Goal: Transaction & Acquisition: Purchase product/service

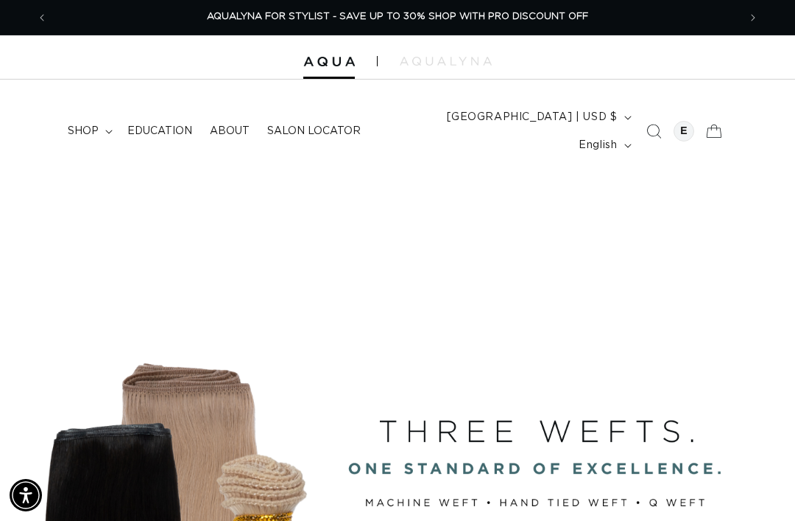
click at [647, 124] on icon "Search" at bounding box center [654, 131] width 15 height 15
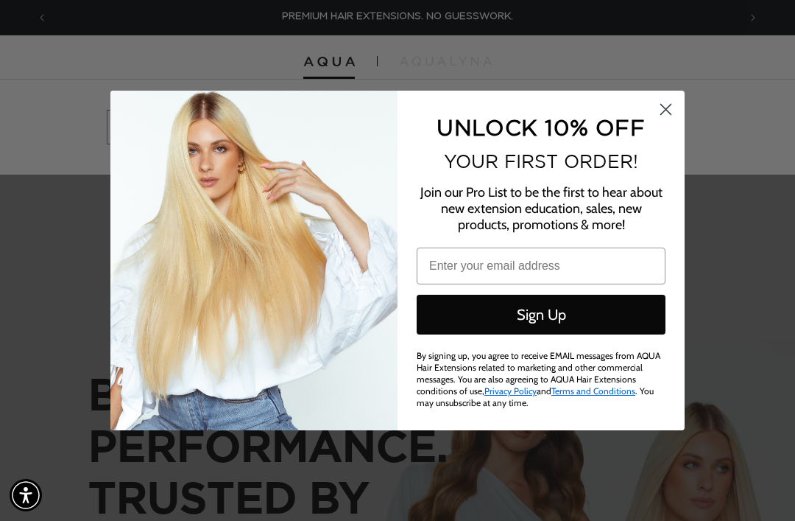
click at [674, 103] on circle "Close dialog" at bounding box center [666, 109] width 24 height 24
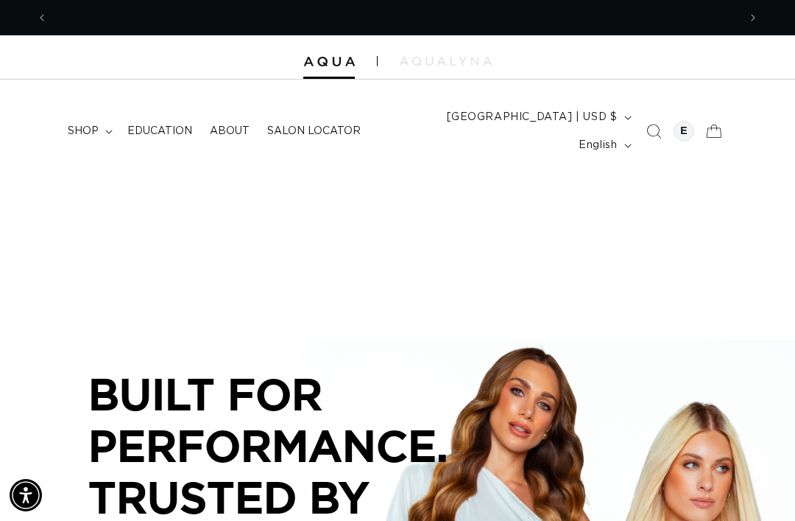
scroll to position [0, 691]
click at [100, 121] on summary "shop" at bounding box center [89, 131] width 60 height 31
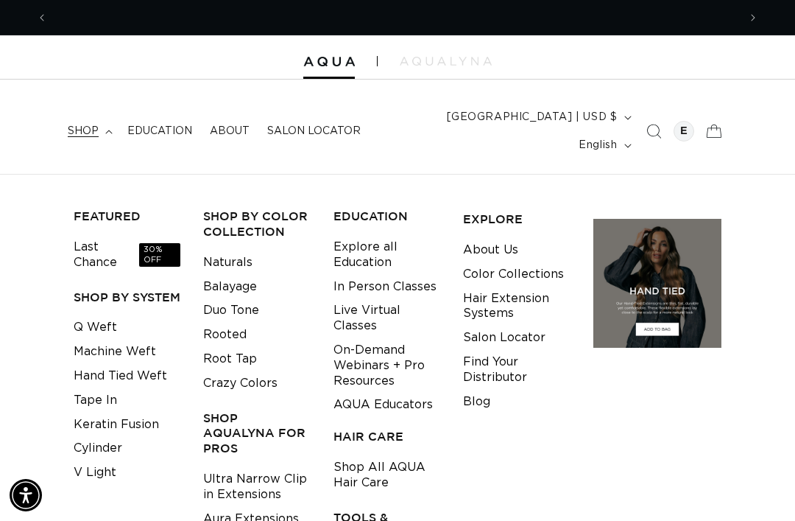
scroll to position [0, 1382]
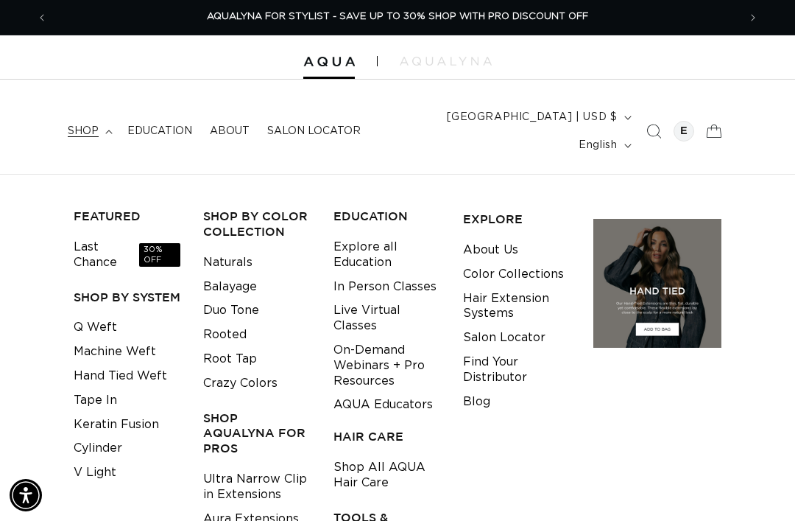
click at [144, 340] on link "Machine Weft" at bounding box center [115, 352] width 82 height 24
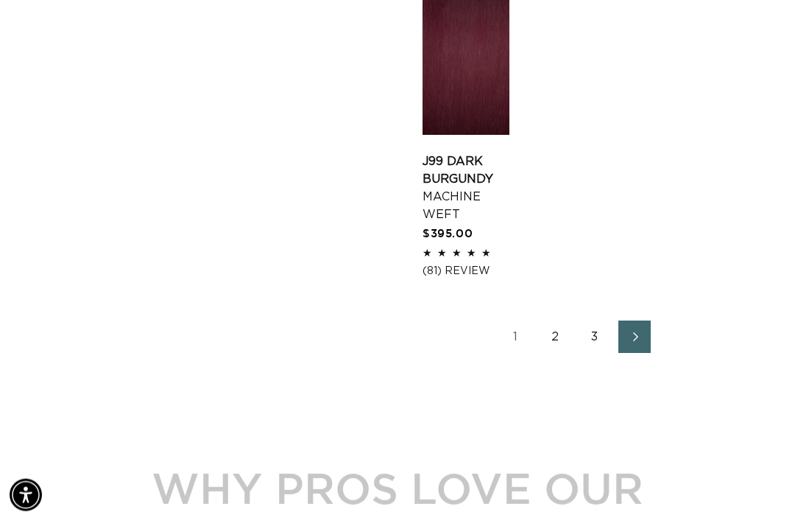
scroll to position [2170, 0]
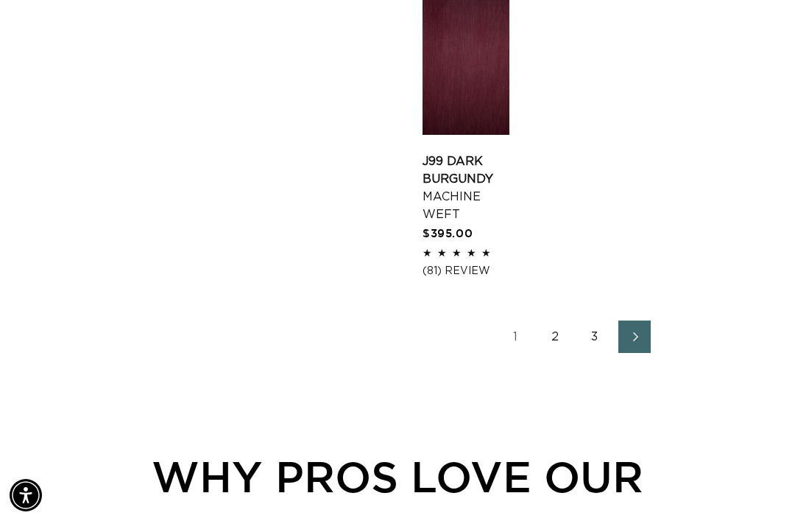
click at [564, 320] on link "2" at bounding box center [555, 336] width 32 height 32
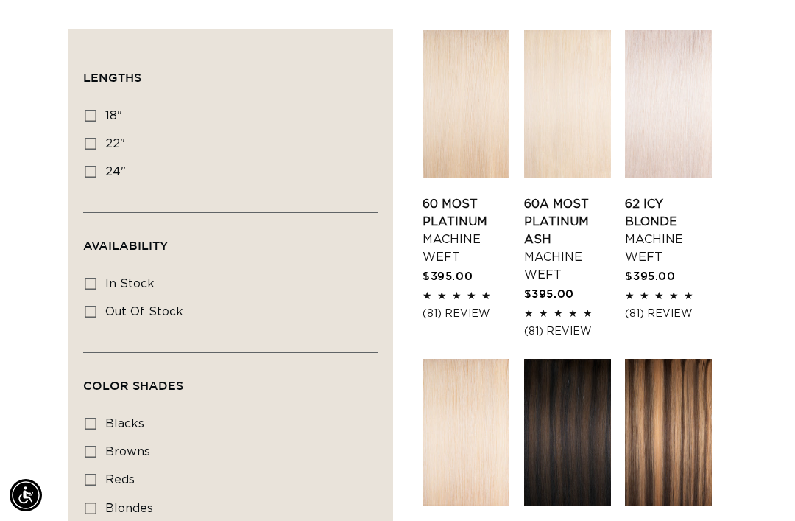
scroll to position [0, 691]
click at [571, 195] on link "60A Most Platinum Ash Machine Weft" at bounding box center [567, 239] width 87 height 88
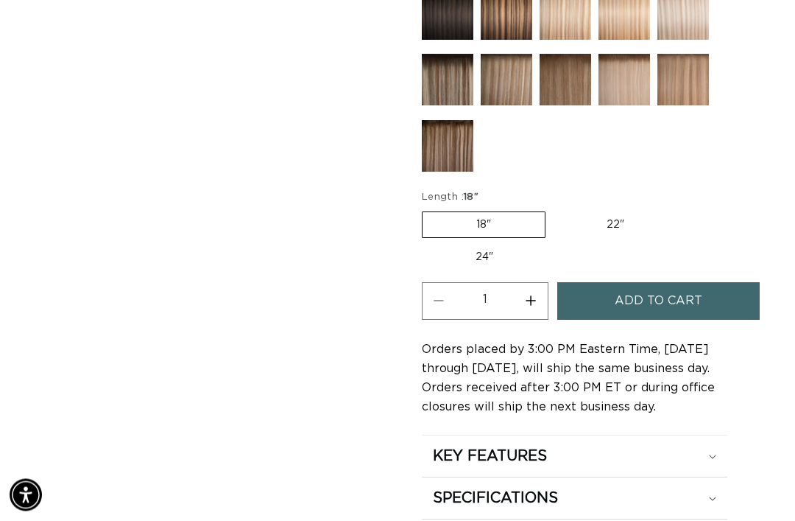
scroll to position [0, 691]
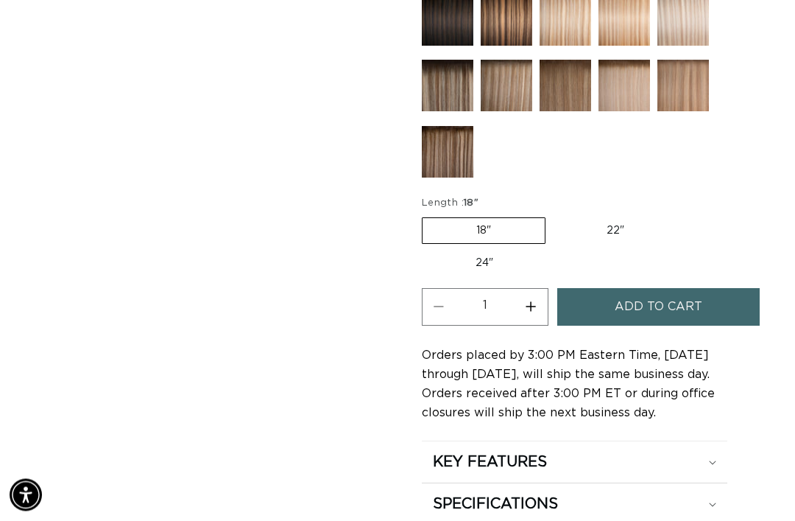
click at [620, 219] on label "22" Variant sold out or unavailable" at bounding box center [615, 231] width 125 height 25
click at [554, 215] on input "22" Variant sold out or unavailable" at bounding box center [553, 215] width 1 height 1
radio input "true"
click at [680, 295] on span "Add to cart" at bounding box center [659, 307] width 88 height 38
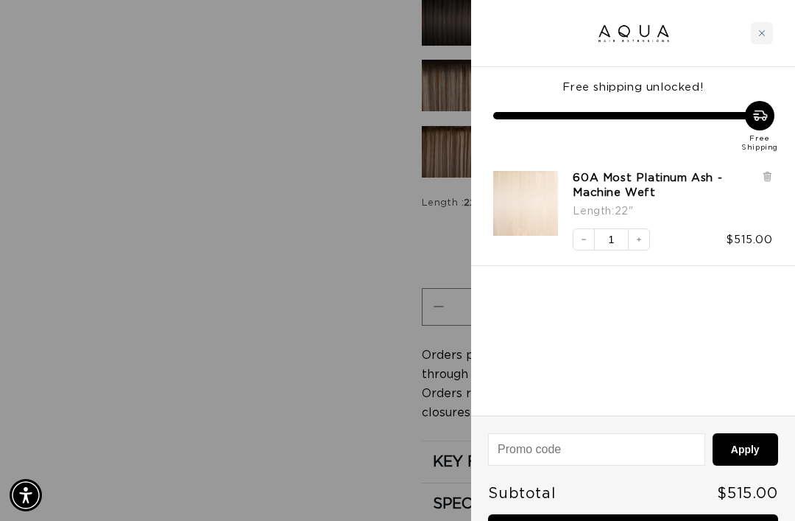
scroll to position [0, 691]
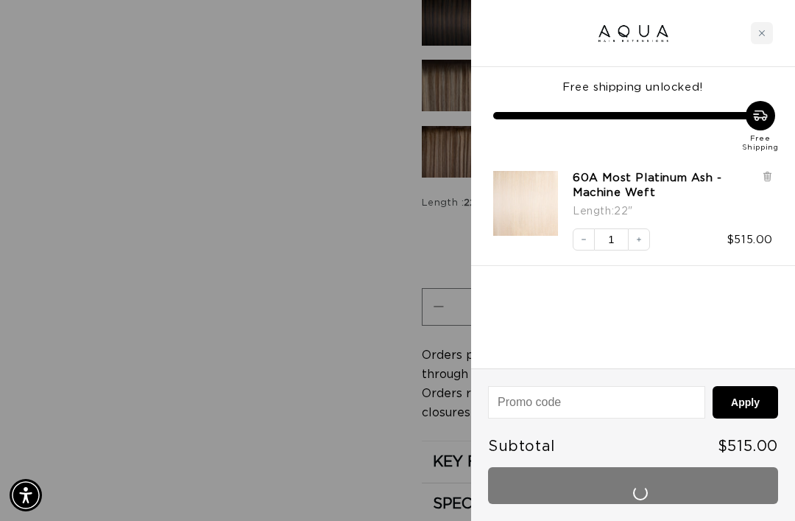
scroll to position [1041, 0]
